Goal: Transaction & Acquisition: Book appointment/travel/reservation

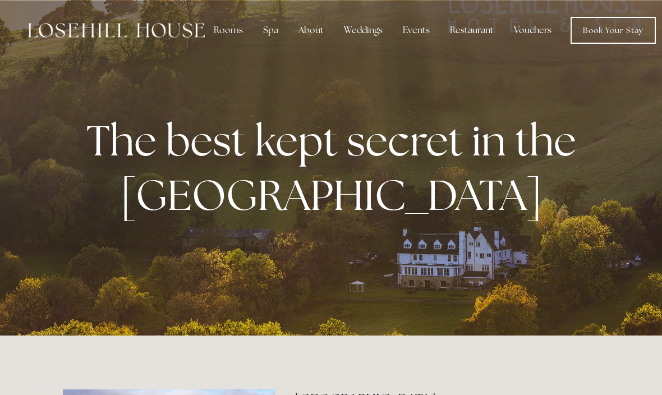
click at [236, 33] on div "Rooms" at bounding box center [228, 30] width 47 height 22
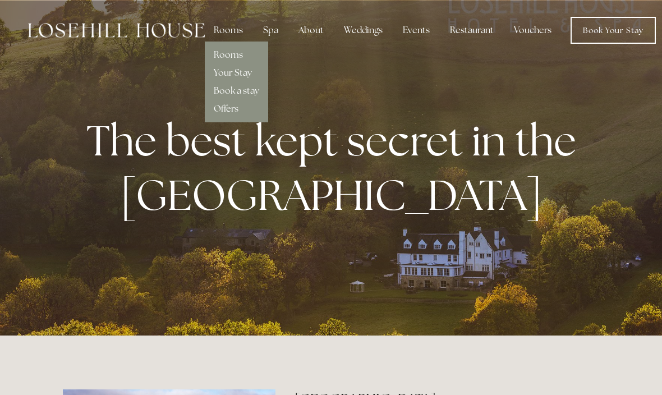
click at [231, 56] on link "Rooms" at bounding box center [228, 55] width 29 height 12
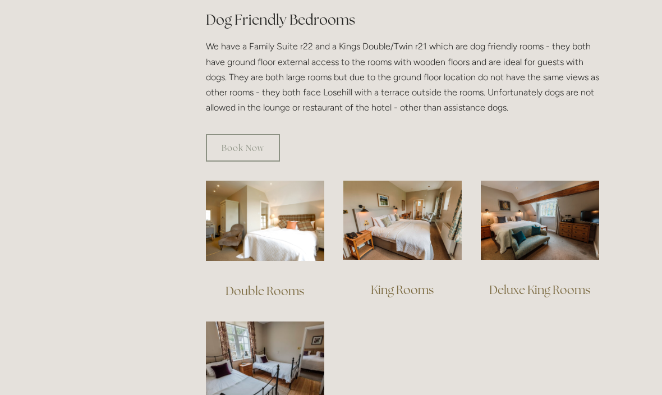
scroll to position [644, 0]
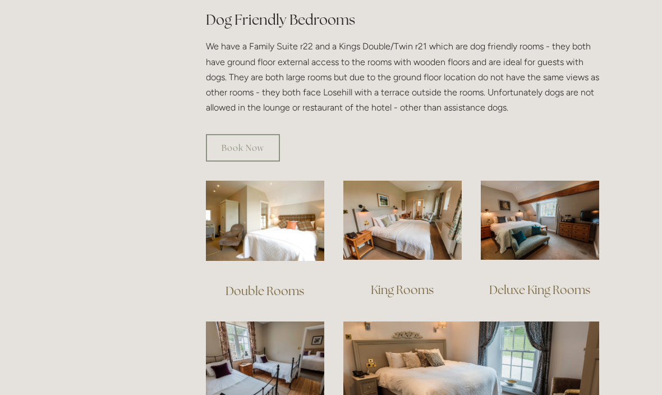
click at [425, 242] on img at bounding box center [403, 220] width 118 height 79
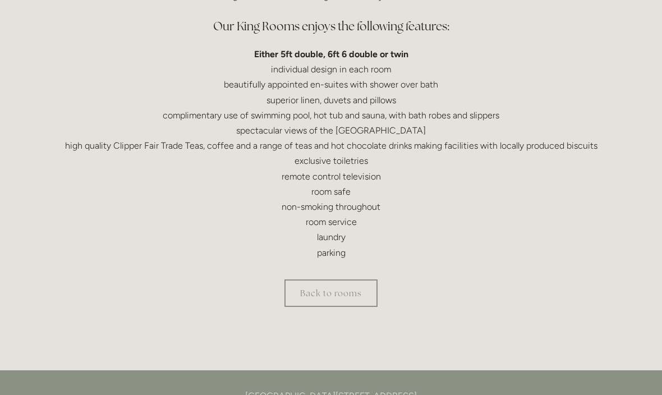
scroll to position [347, 0]
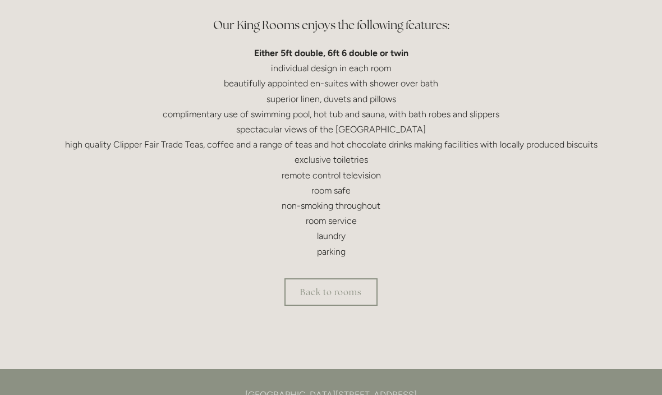
click at [341, 301] on link "Back to rooms" at bounding box center [331, 292] width 93 height 28
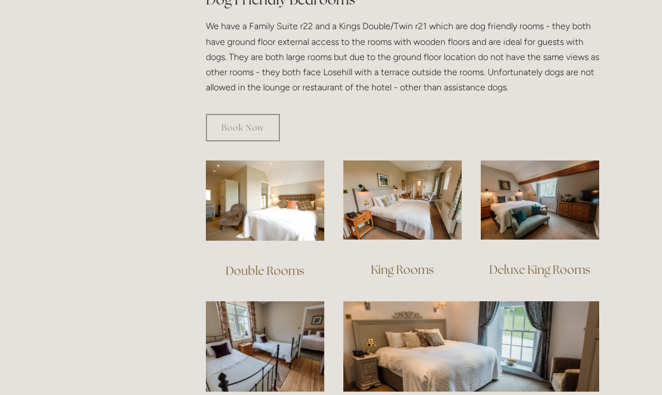
scroll to position [666, 0]
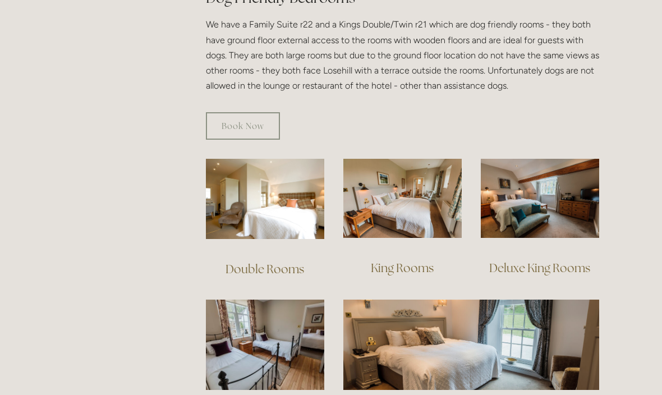
click at [265, 262] on link "Double Rooms" at bounding box center [265, 269] width 79 height 15
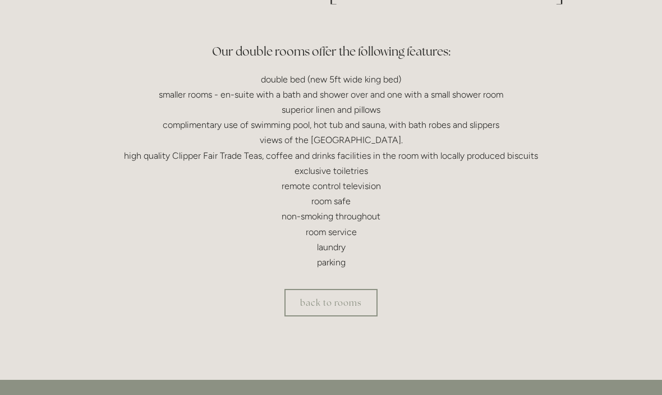
scroll to position [317, 0]
click at [560, 280] on div "back to rooms" at bounding box center [331, 303] width 556 height 47
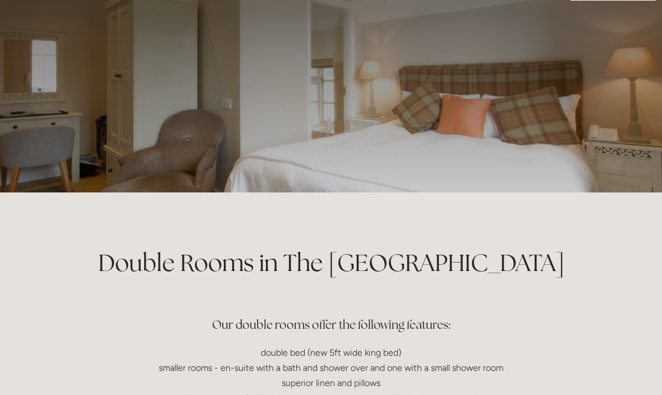
scroll to position [0, 0]
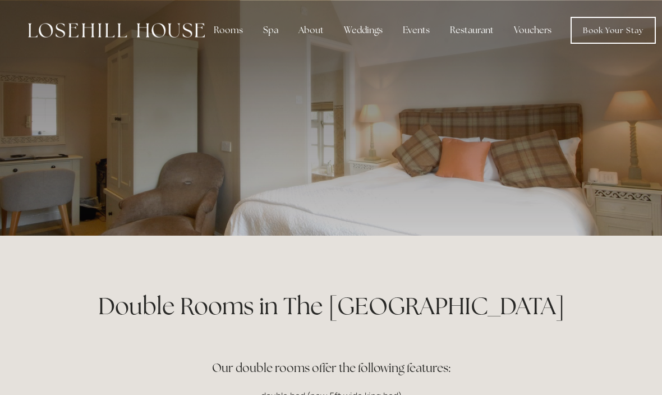
click at [235, 29] on div "Rooms" at bounding box center [228, 30] width 47 height 22
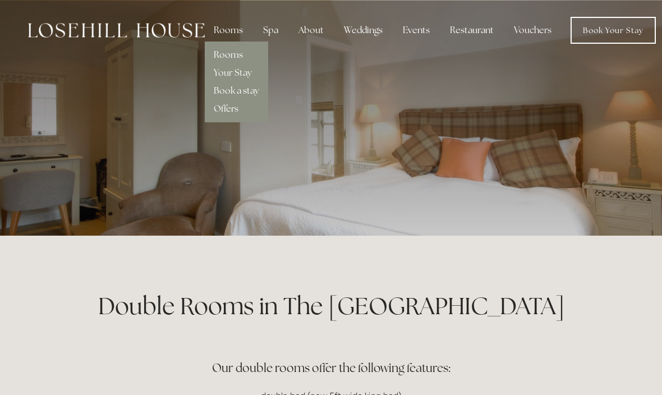
click at [230, 57] on link "Rooms" at bounding box center [228, 55] width 29 height 12
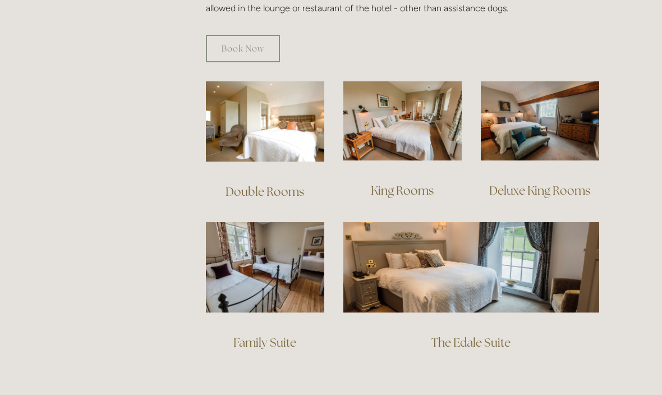
scroll to position [750, 0]
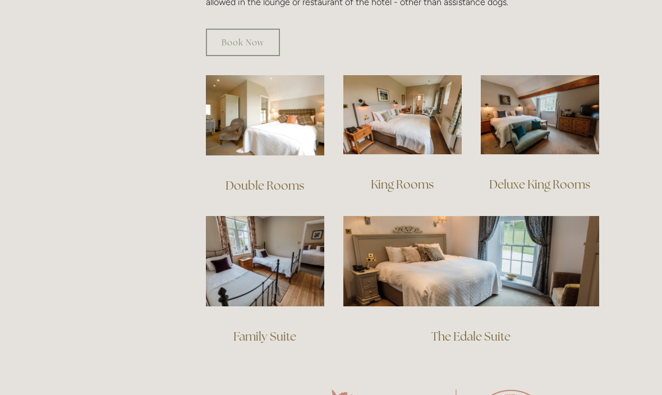
click at [403, 177] on link "King Rooms" at bounding box center [402, 184] width 63 height 15
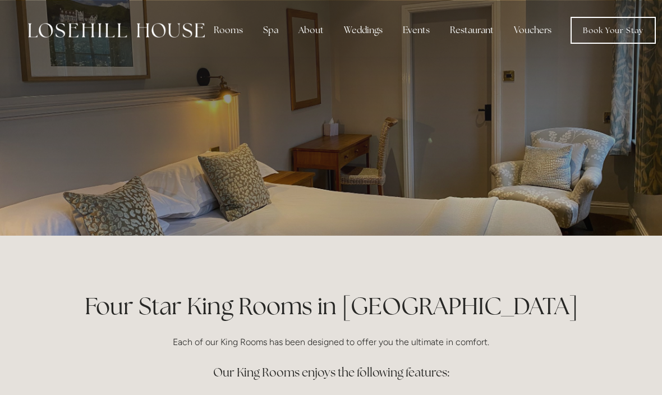
click at [235, 32] on div "Rooms" at bounding box center [228, 30] width 47 height 22
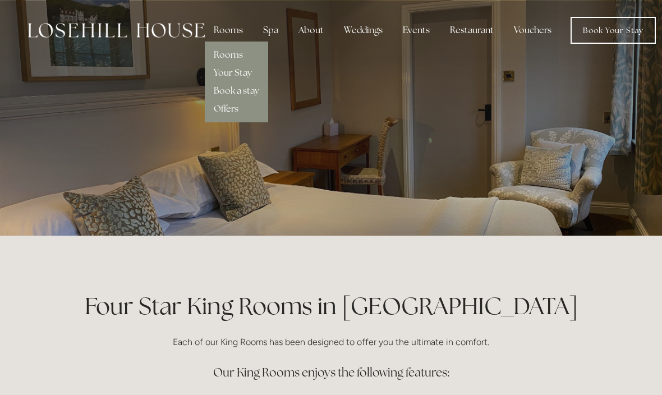
click at [250, 93] on link "Book a stay" at bounding box center [236, 91] width 45 height 12
